Goal: Task Accomplishment & Management: Manage account settings

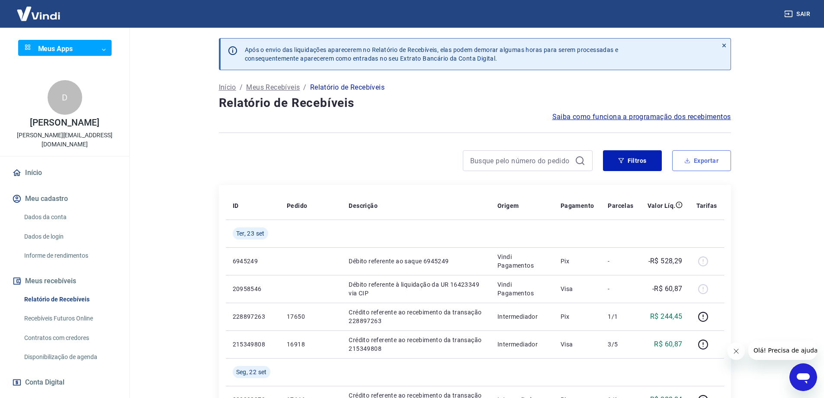
click at [700, 169] on button "Exportar" at bounding box center [701, 160] width 59 height 21
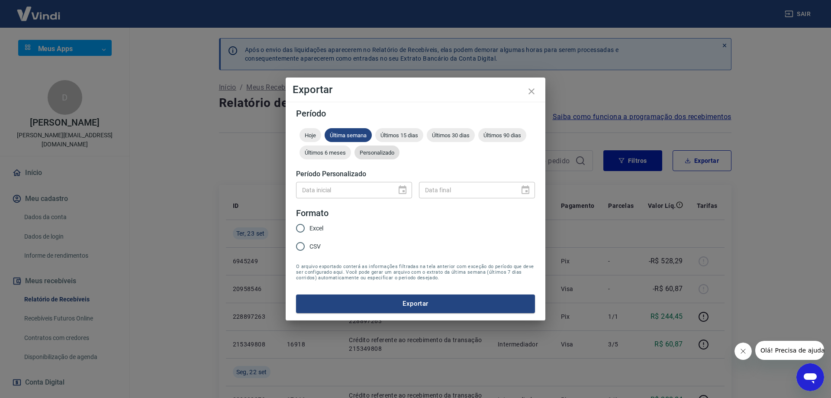
click at [387, 157] on div "Personalizado" at bounding box center [376, 152] width 45 height 14
click at [401, 192] on icon "Choose date" at bounding box center [402, 190] width 10 height 10
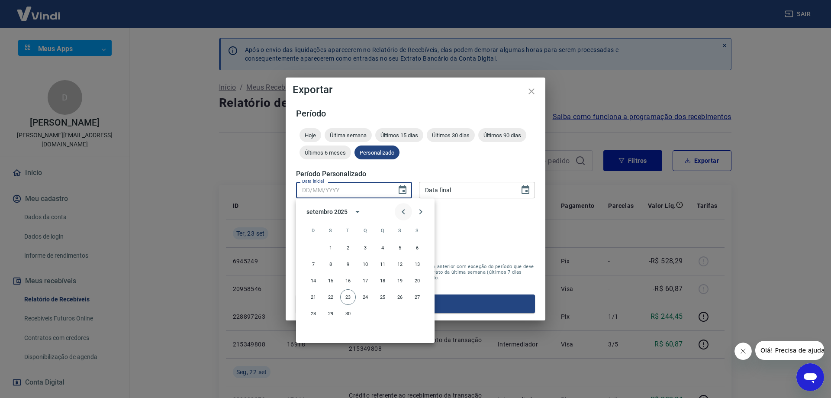
click at [403, 213] on icon "Previous month" at bounding box center [403, 211] width 3 height 5
click at [401, 280] on button "15" at bounding box center [400, 281] width 16 height 16
type input "[DATE]"
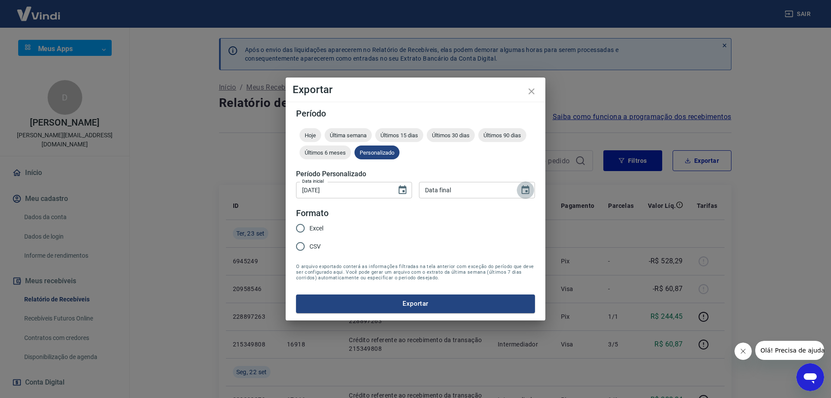
click at [527, 189] on icon "Choose date" at bounding box center [525, 190] width 10 height 10
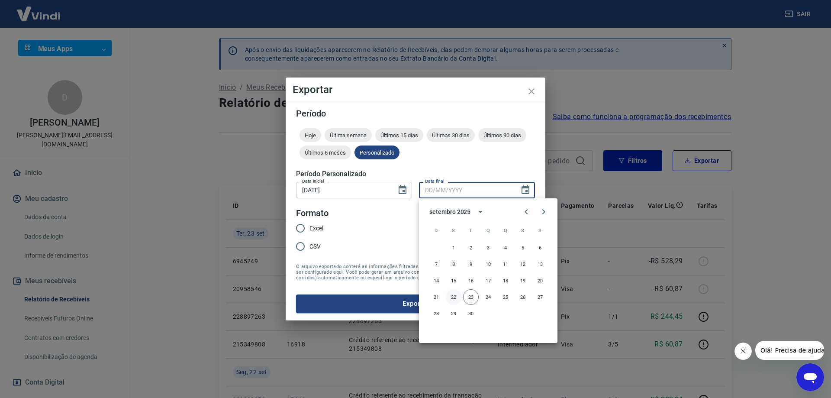
click at [451, 296] on button "22" at bounding box center [454, 297] width 16 height 16
type input "[DATE]"
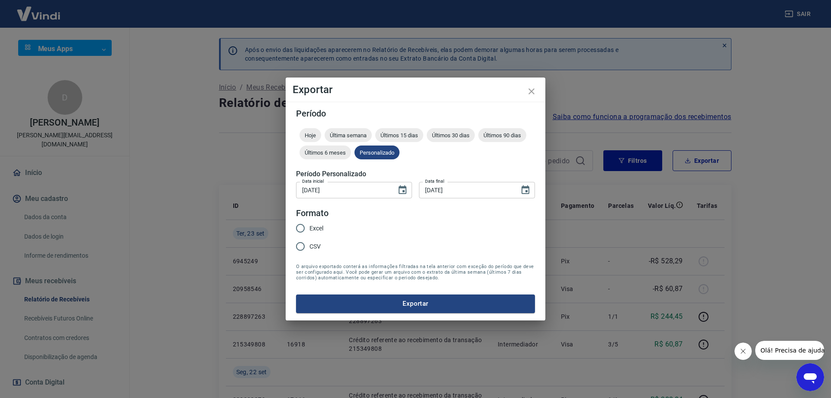
click at [301, 228] on input "Excel" at bounding box center [300, 228] width 18 height 18
radio input "true"
click at [384, 303] on button "Exportar" at bounding box center [415, 303] width 239 height 18
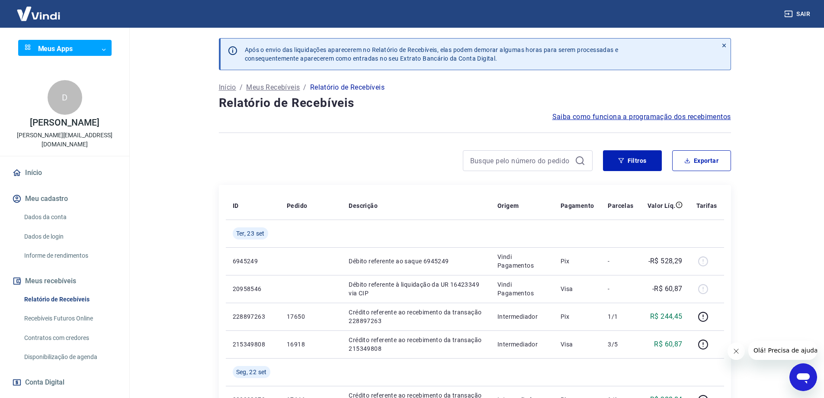
click at [42, 166] on link "Início" at bounding box center [64, 172] width 109 height 19
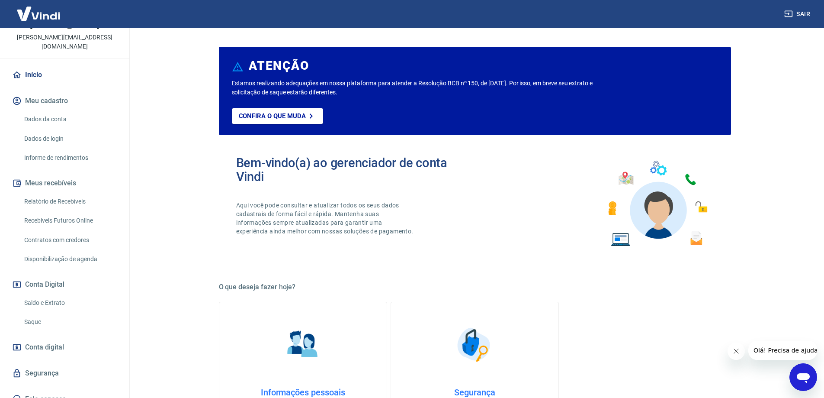
scroll to position [100, 0]
click at [59, 281] on button "Conta Digital" at bounding box center [64, 282] width 109 height 19
click at [59, 292] on link "Saldo e Extrato" at bounding box center [70, 301] width 98 height 18
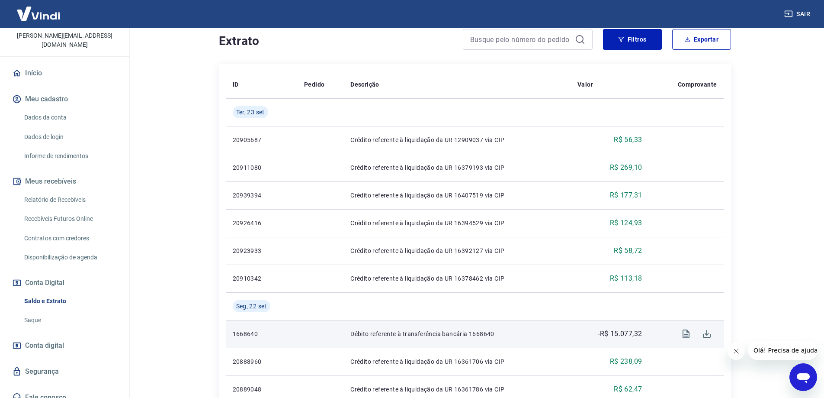
scroll to position [130, 0]
